Goal: Task Accomplishment & Management: Manage account settings

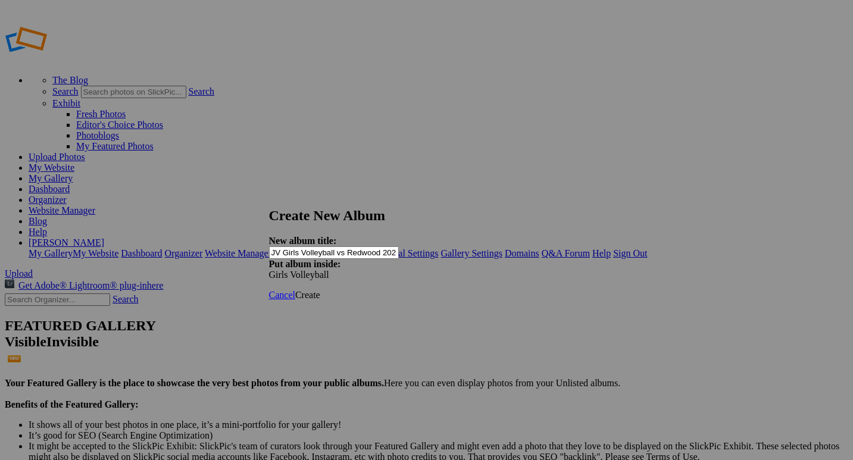
type input "JV Girls Volleyball vs Redwood 2025 by [PERSON_NAME]"
click at [320, 290] on span "Create" at bounding box center [307, 295] width 25 height 10
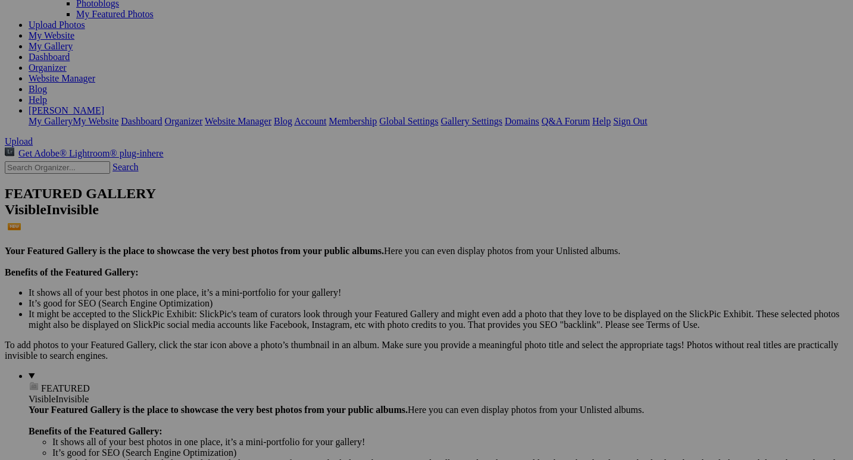
scroll to position [136, 0]
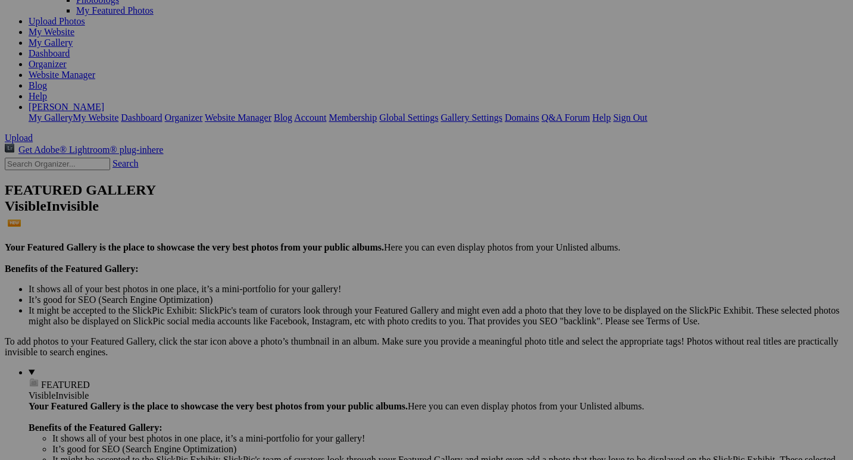
drag, startPoint x: 86, startPoint y: 234, endPoint x: 82, endPoint y: 264, distance: 30.0
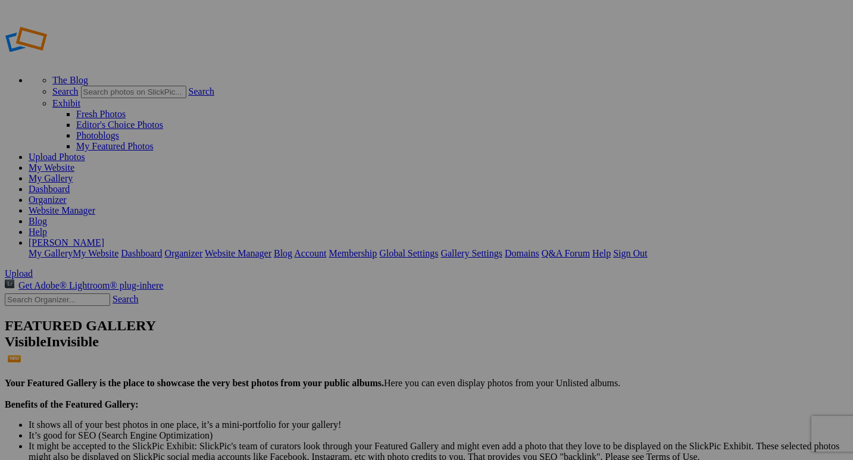
type input "JV Girls Volleyball vs Redwood 2025 by [PERSON_NAME]"
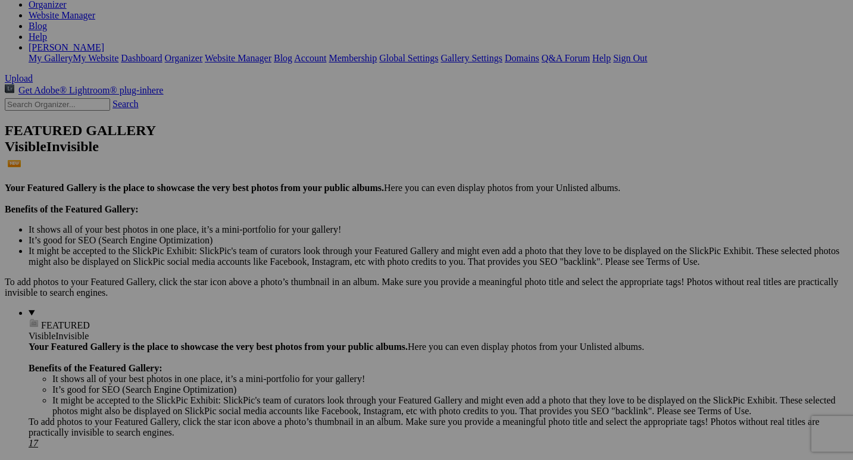
scroll to position [202, 0]
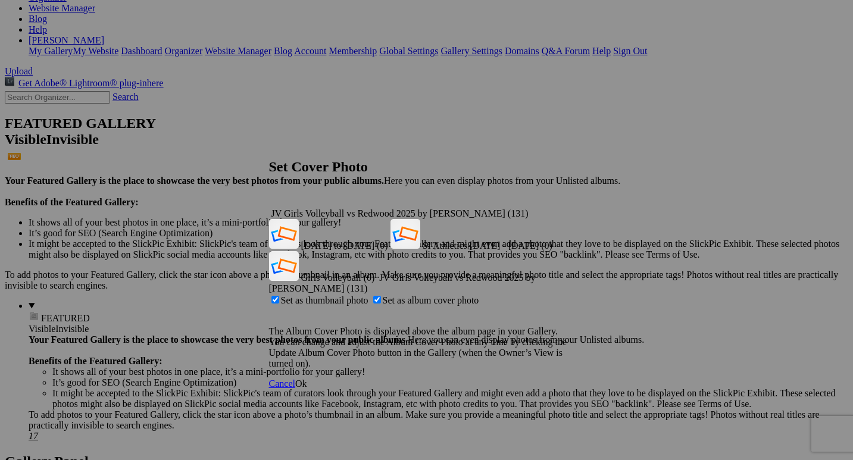
click at [307, 379] on span "Ok" at bounding box center [301, 384] width 12 height 10
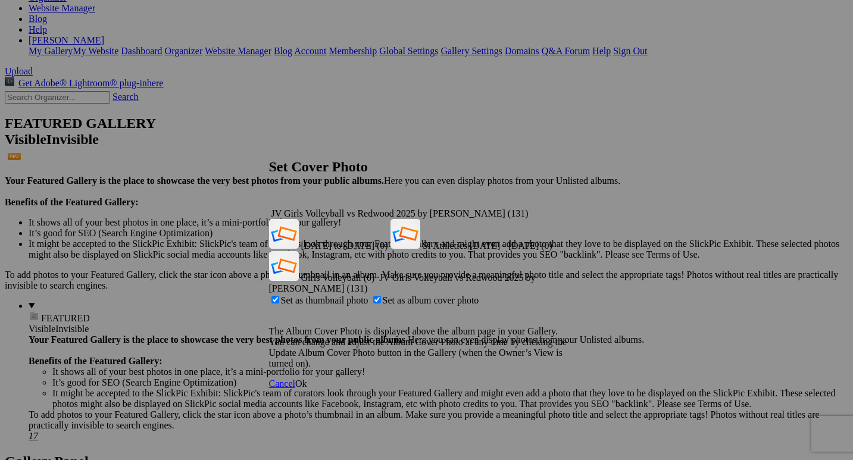
click at [307, 379] on span "Ok" at bounding box center [301, 384] width 12 height 10
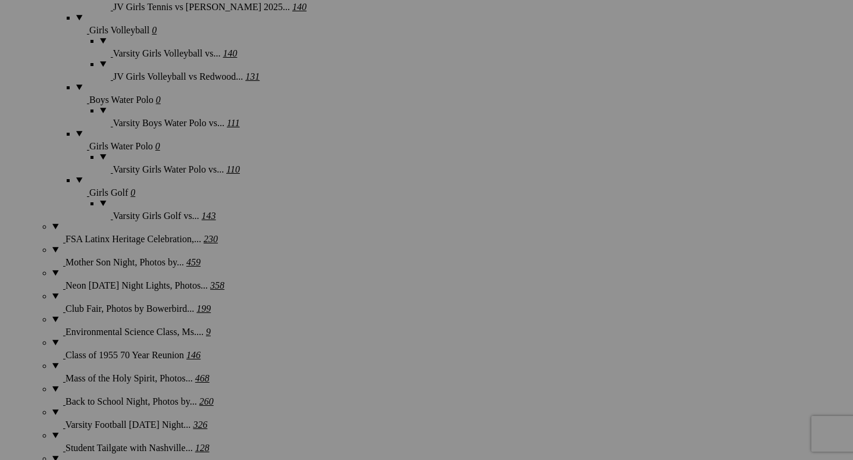
scroll to position [1362, 0]
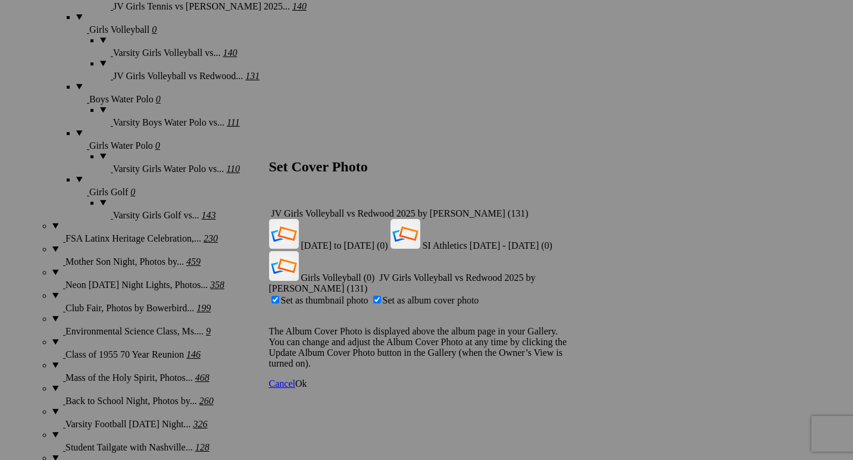
click at [307, 379] on span "Ok" at bounding box center [301, 384] width 12 height 10
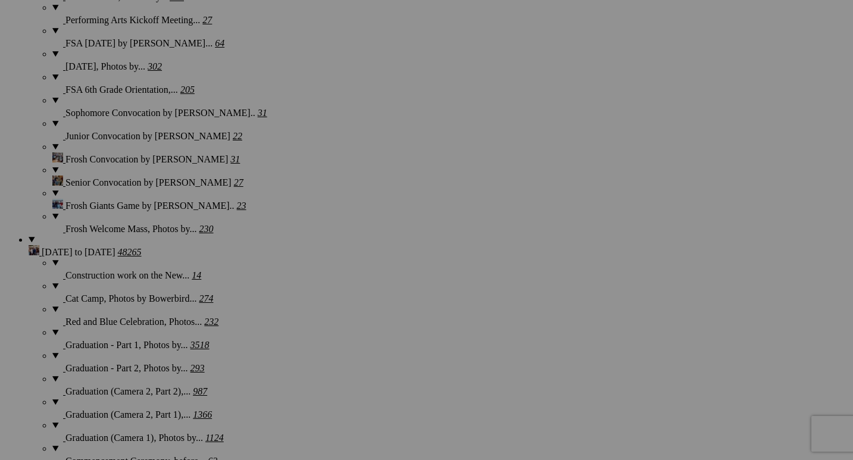
scroll to position [2027, 0]
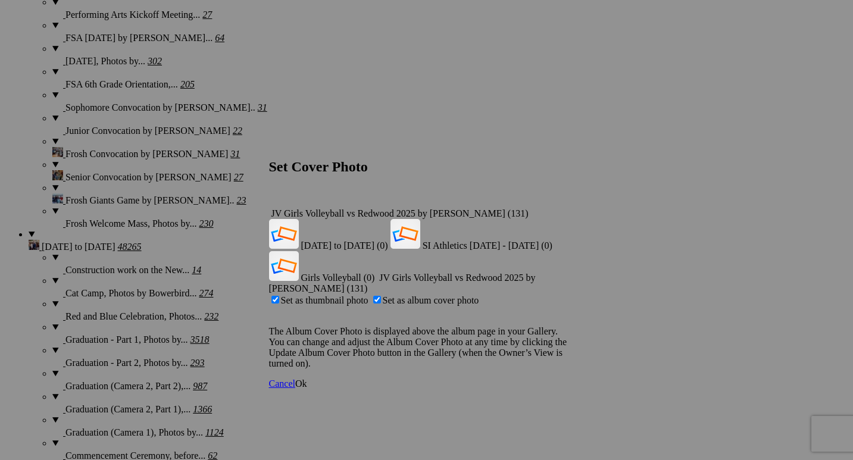
click at [307, 379] on span "Ok" at bounding box center [301, 384] width 12 height 10
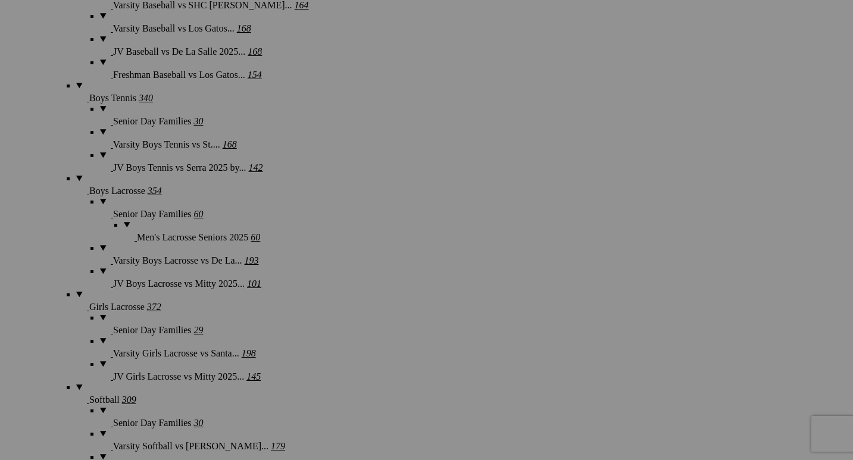
scroll to position [2828, 0]
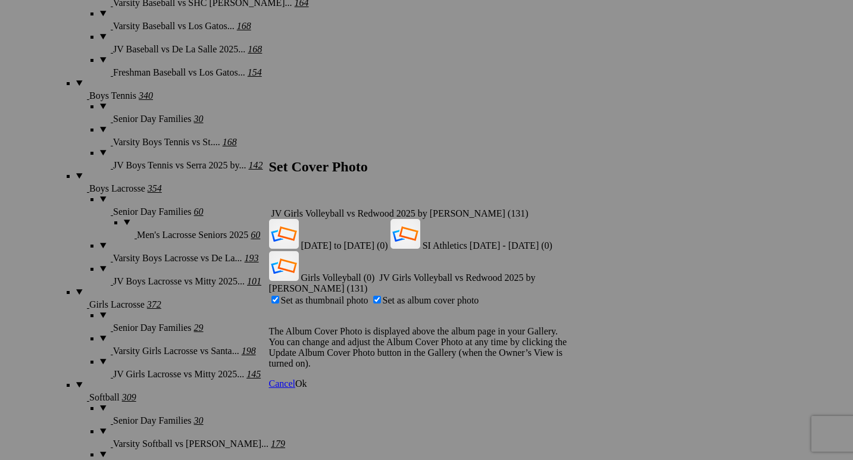
click at [307, 379] on span "Ok" at bounding box center [301, 384] width 12 height 10
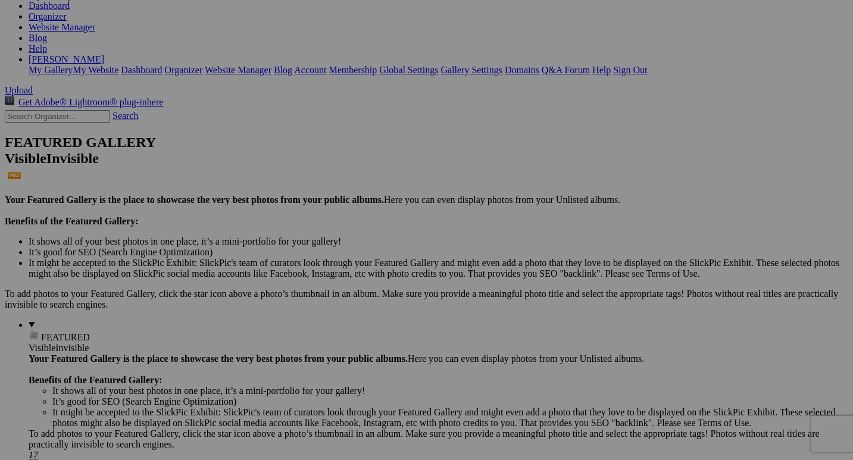
scroll to position [188, 0]
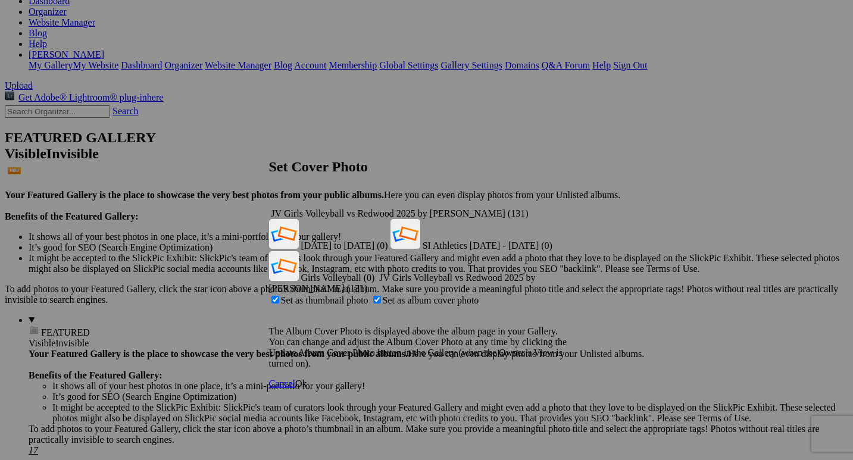
click at [307, 379] on span "Ok" at bounding box center [301, 384] width 12 height 10
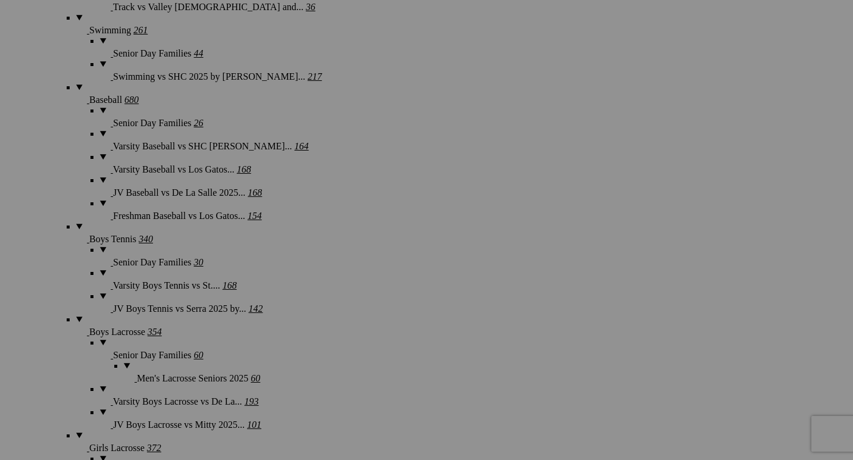
scroll to position [2853, 0]
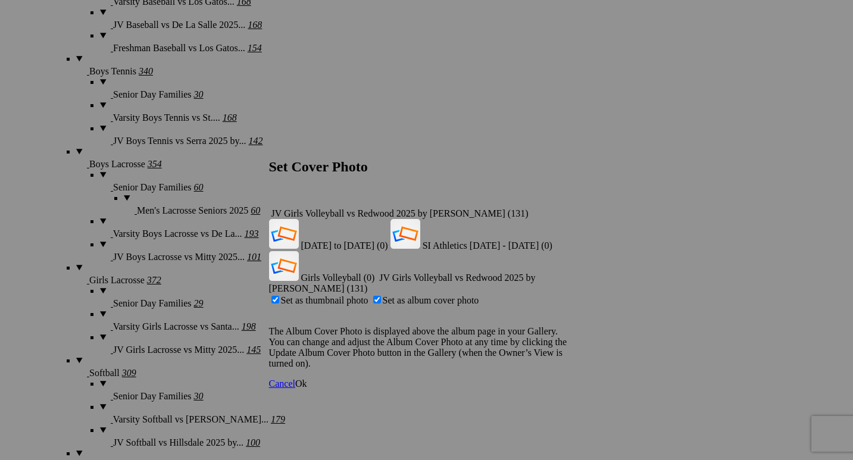
click at [307, 379] on span "Ok" at bounding box center [301, 384] width 12 height 10
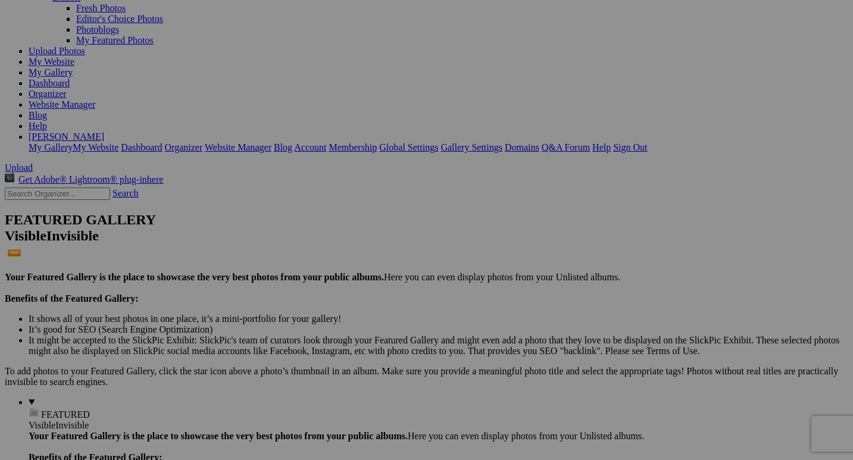
scroll to position [111, 0]
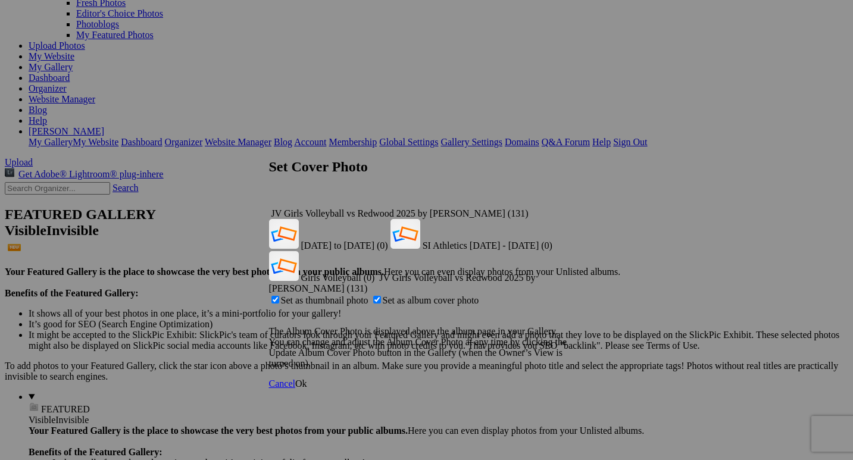
click at [307, 379] on span "Ok" at bounding box center [301, 384] width 12 height 10
